Goal: Learn about a topic

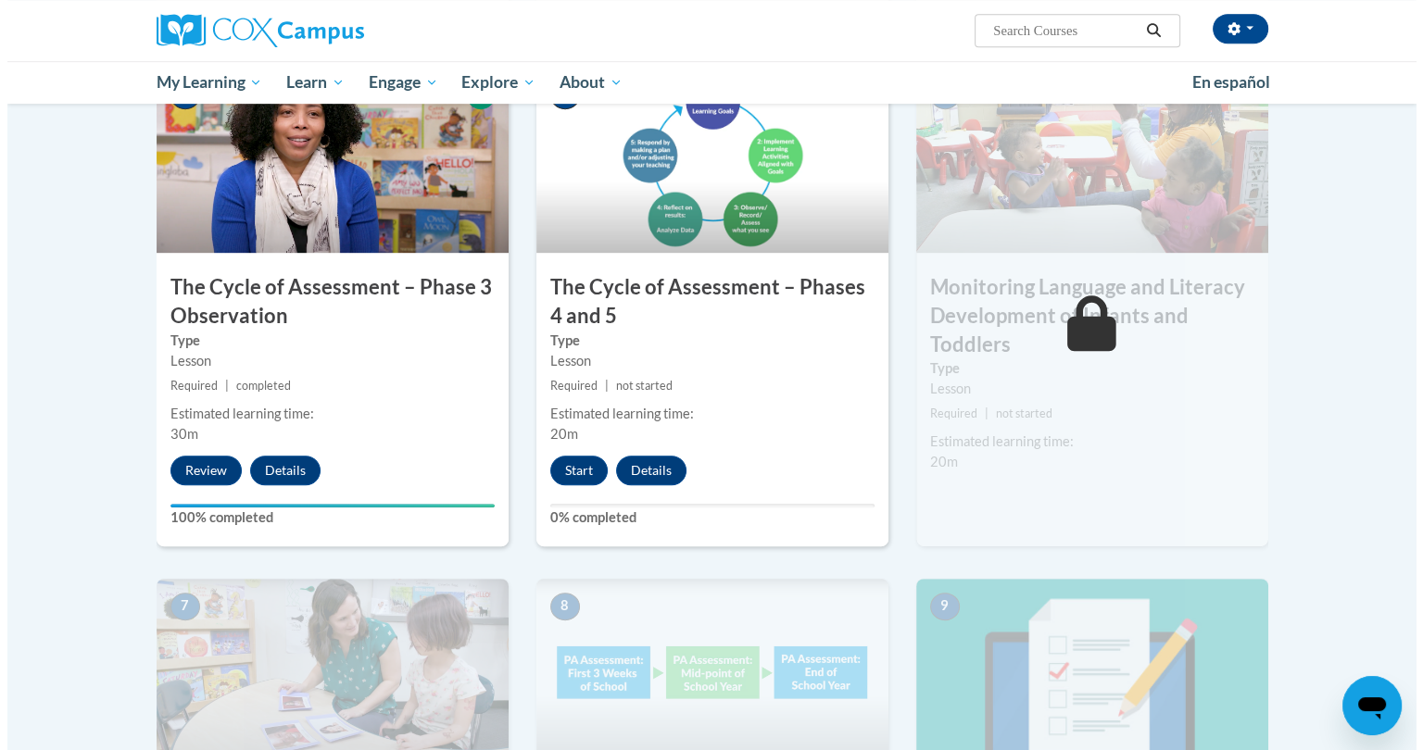
scroll to position [972, 0]
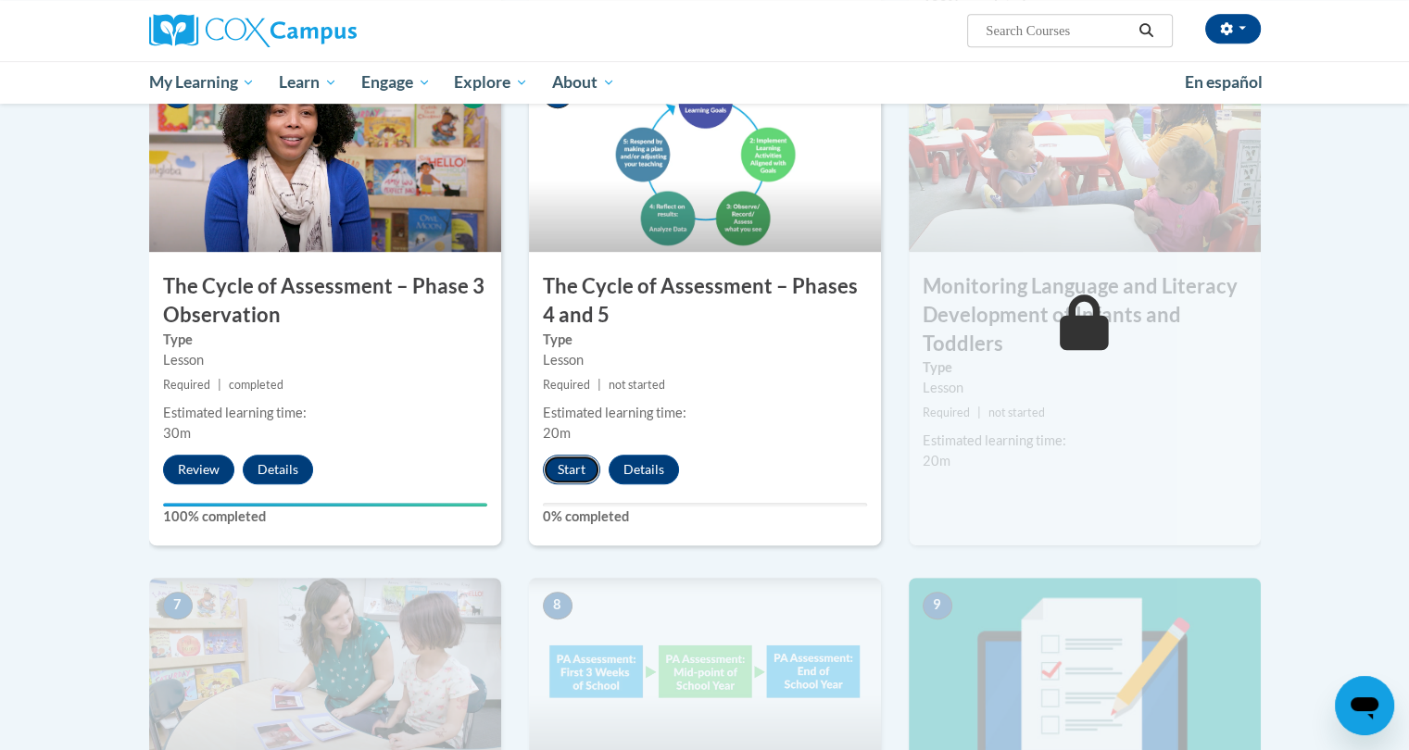
click at [574, 478] on button "Start" at bounding box center [571, 470] width 57 height 30
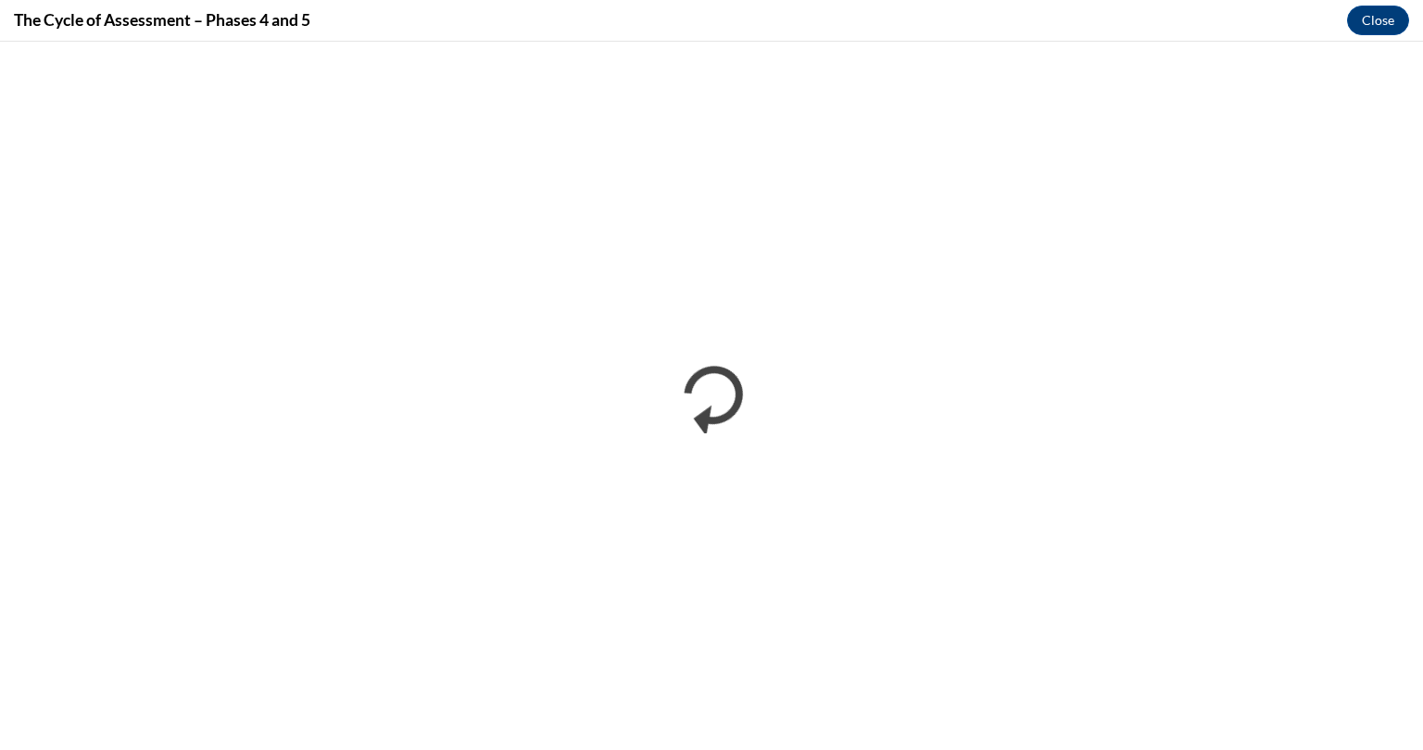
scroll to position [0, 0]
